Goal: Task Accomplishment & Management: Use online tool/utility

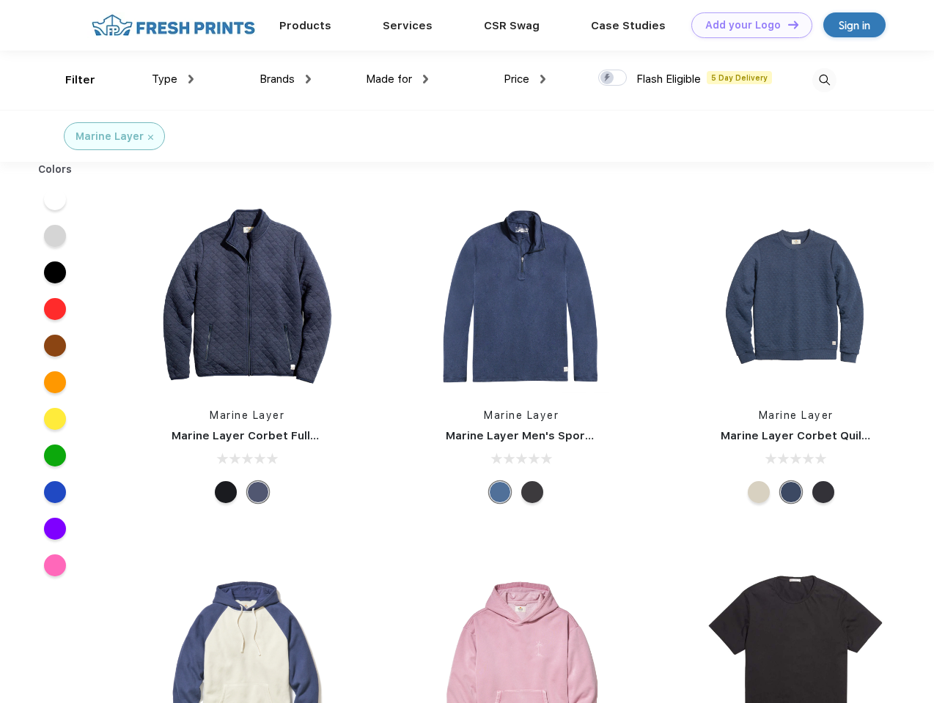
click at [746, 25] on link "Add your Logo Design Tool" at bounding box center [751, 25] width 121 height 26
click at [0, 0] on div "Design Tool" at bounding box center [0, 0] width 0 height 0
click at [786, 24] on link "Add your Logo Design Tool" at bounding box center [751, 25] width 121 height 26
click at [70, 80] on div "Filter" at bounding box center [80, 80] width 30 height 17
click at [173, 79] on span "Type" at bounding box center [165, 79] width 26 height 13
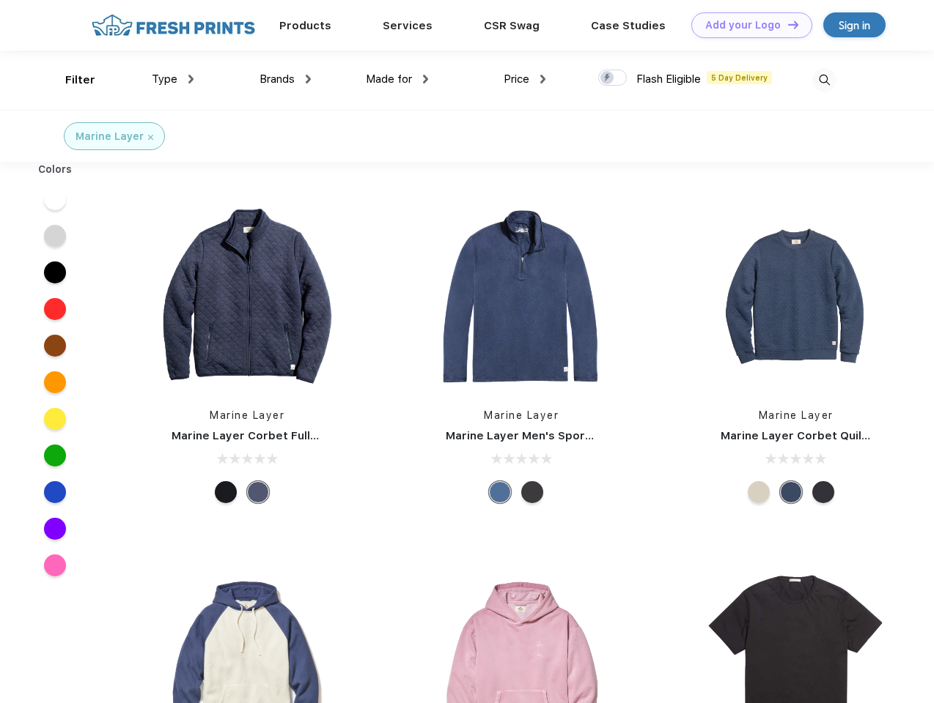
click at [285, 79] on span "Brands" at bounding box center [276, 79] width 35 height 13
click at [397, 79] on span "Made for" at bounding box center [389, 79] width 46 height 13
click at [525, 79] on span "Price" at bounding box center [516, 79] width 26 height 13
click at [613, 78] on div at bounding box center [612, 78] width 29 height 16
click at [607, 78] on input "checkbox" at bounding box center [603, 74] width 10 height 10
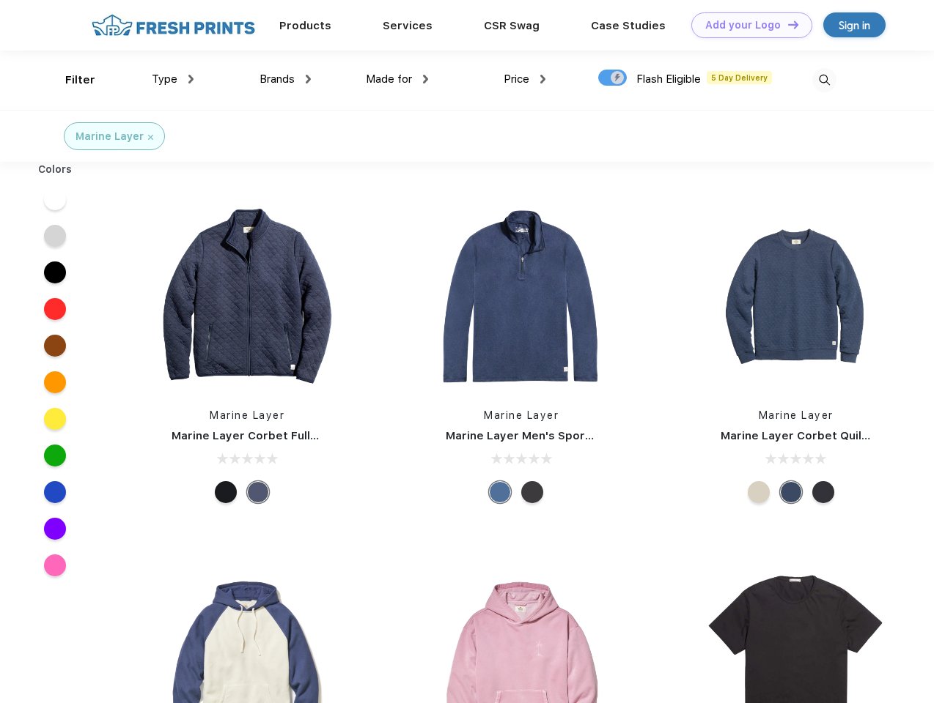
click at [824, 80] on img at bounding box center [824, 80] width 24 height 24
